Goal: Information Seeking & Learning: Understand process/instructions

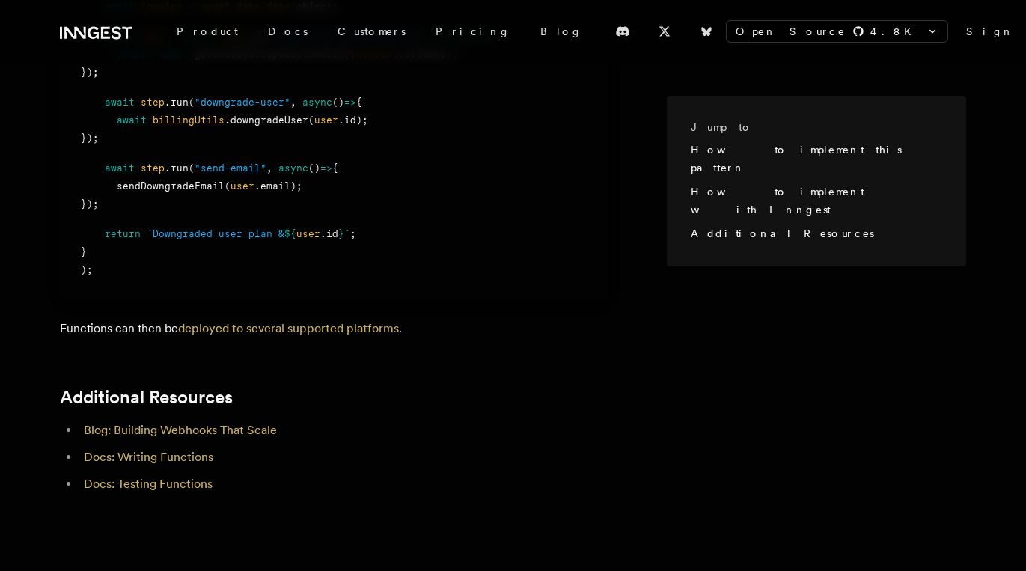
scroll to position [1741, 0]
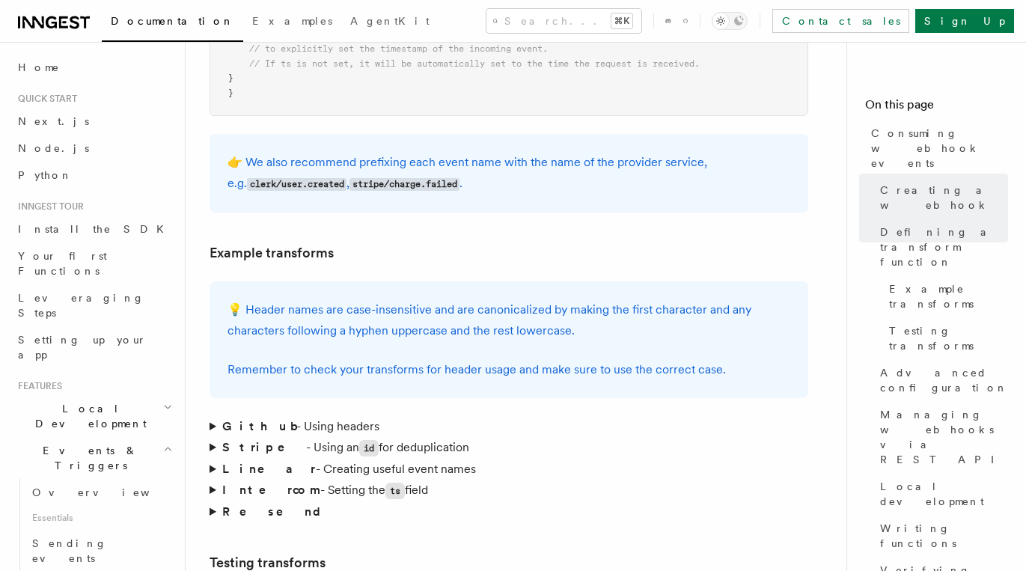
scroll to position [2096, 0]
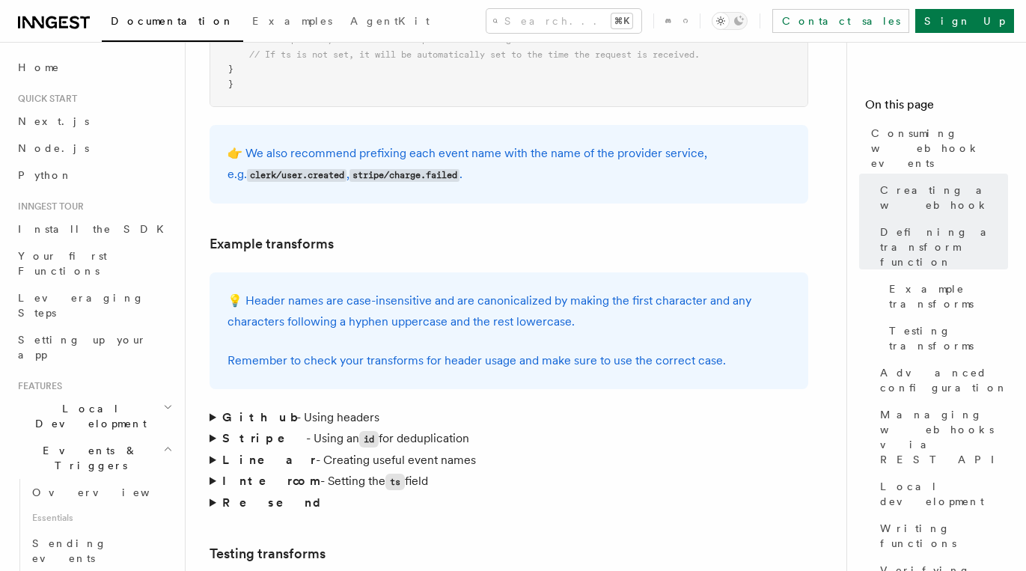
click at [210, 428] on summary "Stripe - Using an id for deduplication" at bounding box center [509, 439] width 599 height 22
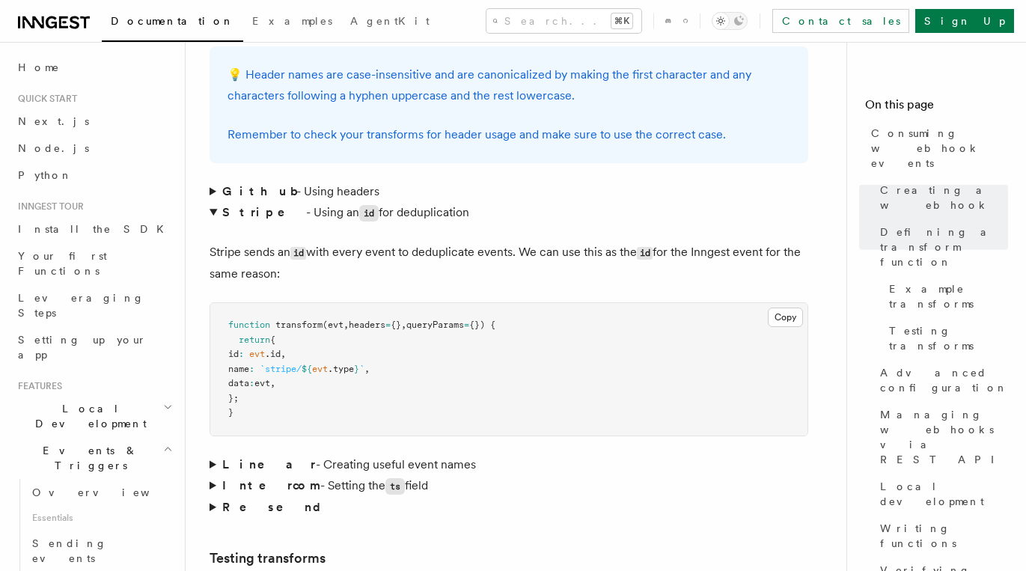
scroll to position [2343, 0]
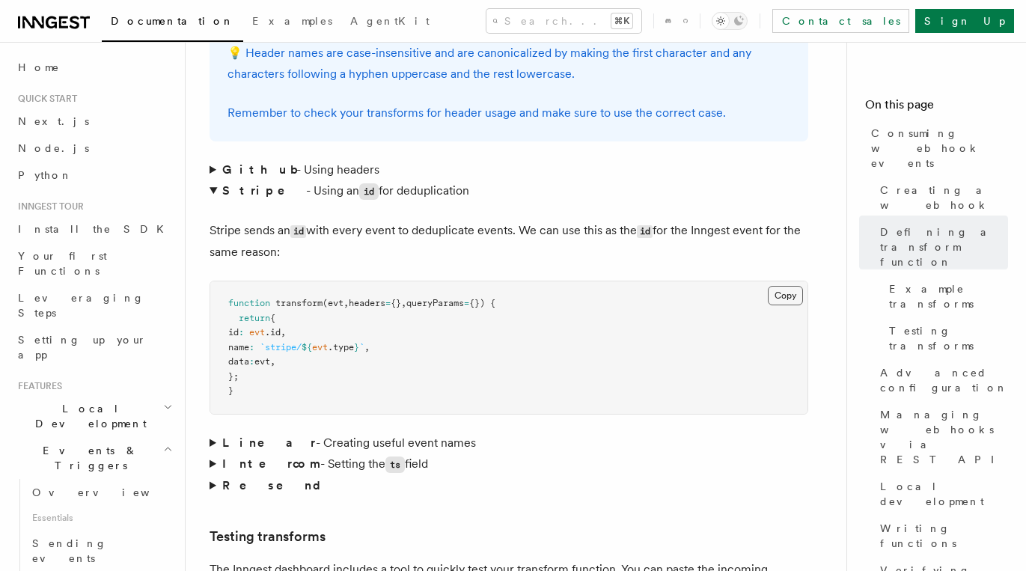
click at [788, 286] on button "Copy Copied" at bounding box center [785, 295] width 35 height 19
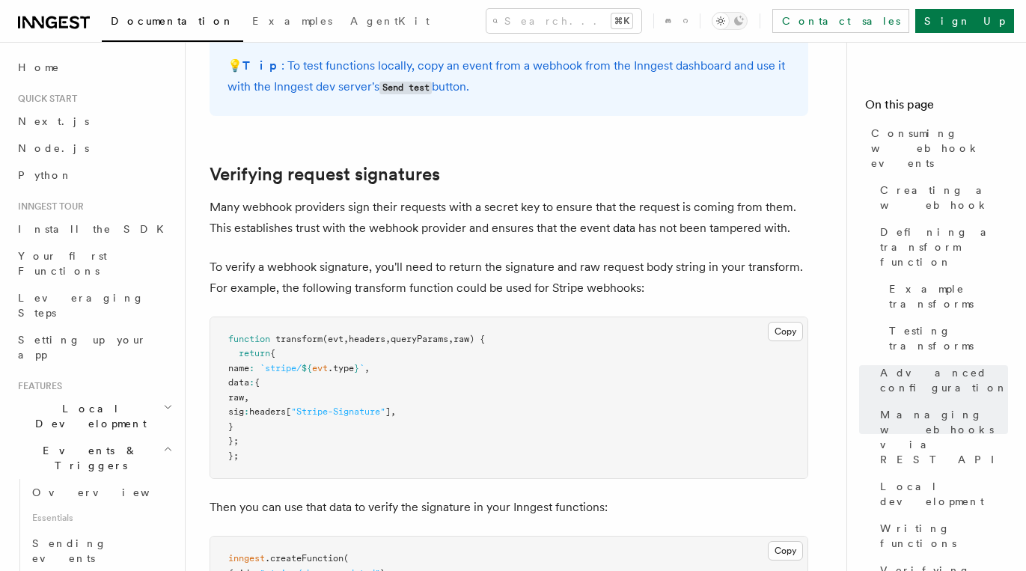
scroll to position [4542, 0]
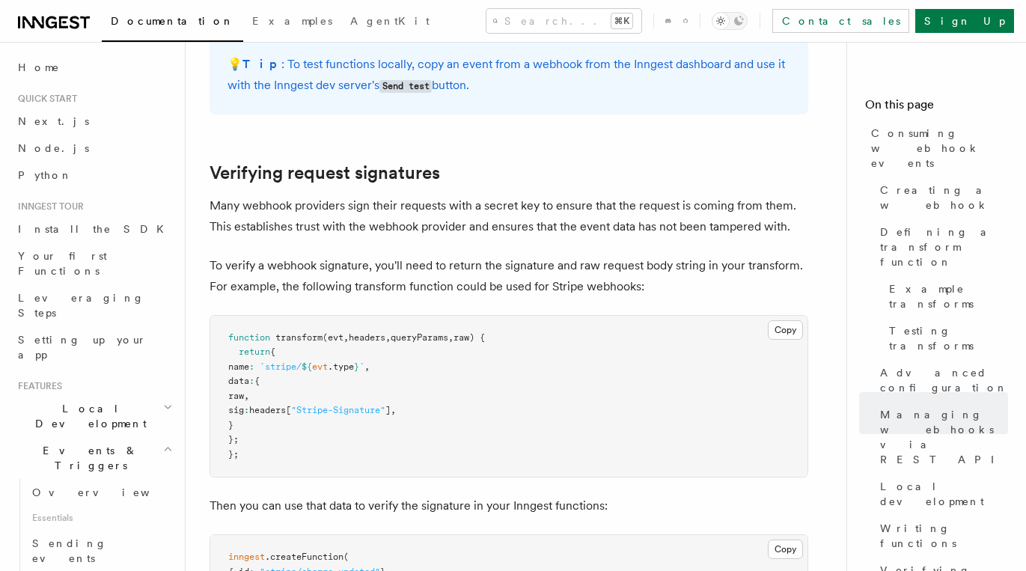
drag, startPoint x: 276, startPoint y: 334, endPoint x: 250, endPoint y: 291, distance: 50.3
click at [250, 316] on pre "function transform (evt , headers , queryParams , raw) { return { name : `strip…" at bounding box center [508, 397] width 597 height 162
copy code "data : { raw , sig : headers[ "Stripe-Signature" ] , }"
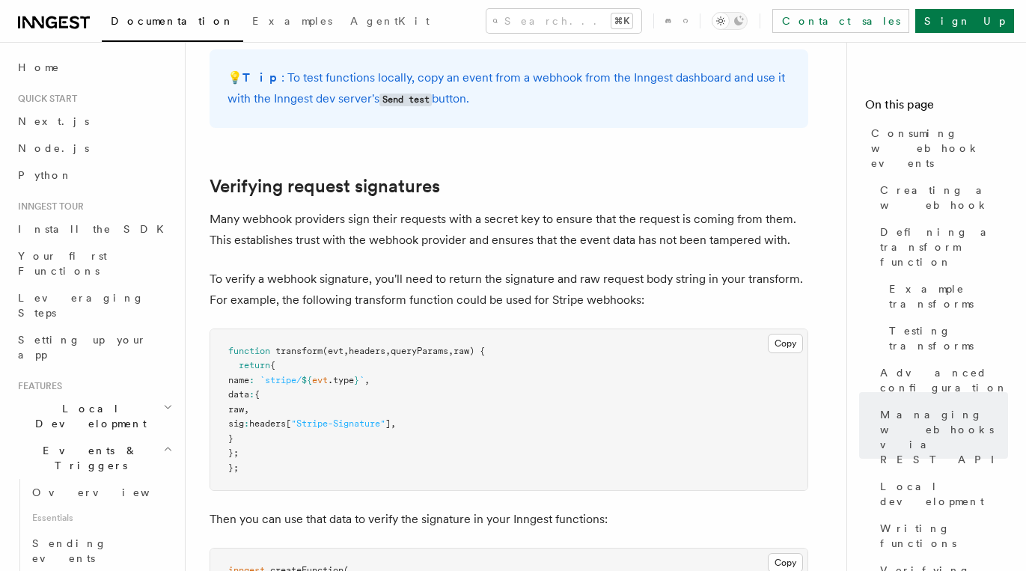
scroll to position [4503, 0]
